Goal: Check status: Check status

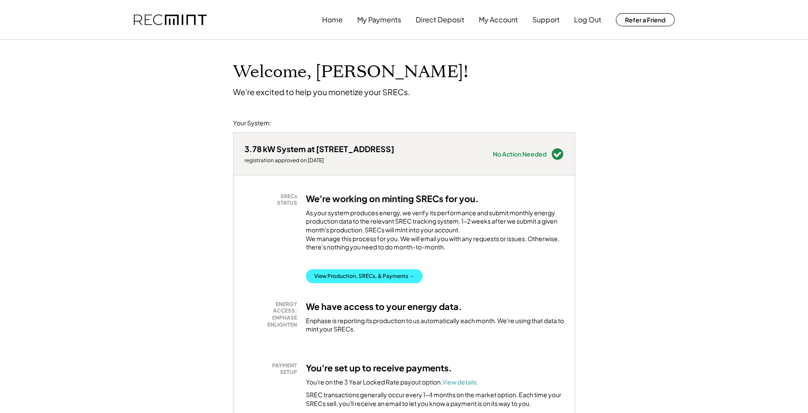
click at [378, 282] on button "View Production, SRECs, & Payments →" at bounding box center [364, 276] width 117 height 14
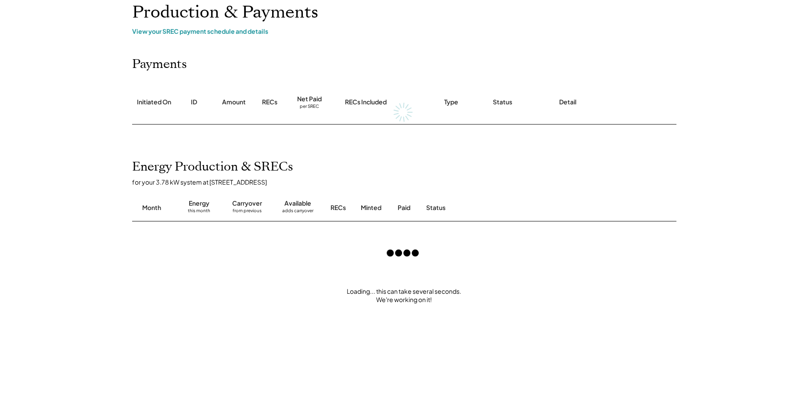
scroll to position [79, 0]
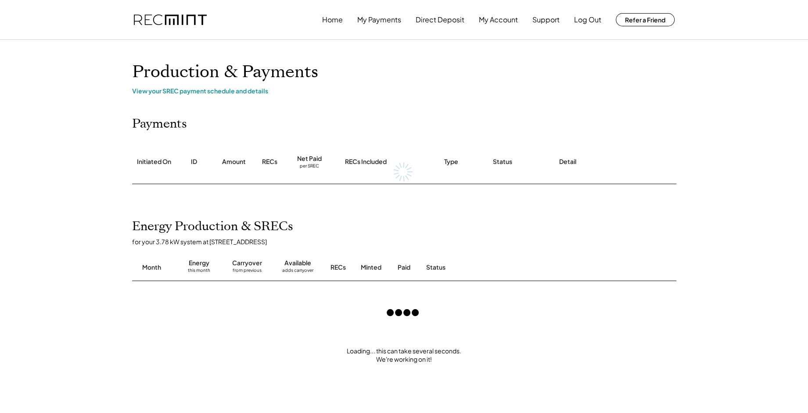
click at [388, 219] on div "Energy Production & SRECs for your 3.78 kW system at [STREET_ADDRESS] Month Ene…" at bounding box center [404, 368] width 562 height 298
click at [183, 90] on div "View your SREC payment schedule and details" at bounding box center [404, 91] width 544 height 8
click at [395, 314] on div at bounding box center [402, 312] width 49 height 49
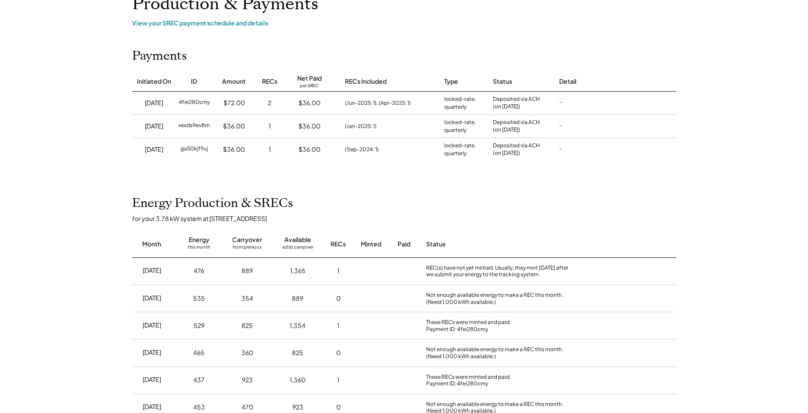
scroll to position [79, 0]
